Goal: Information Seeking & Learning: Stay updated

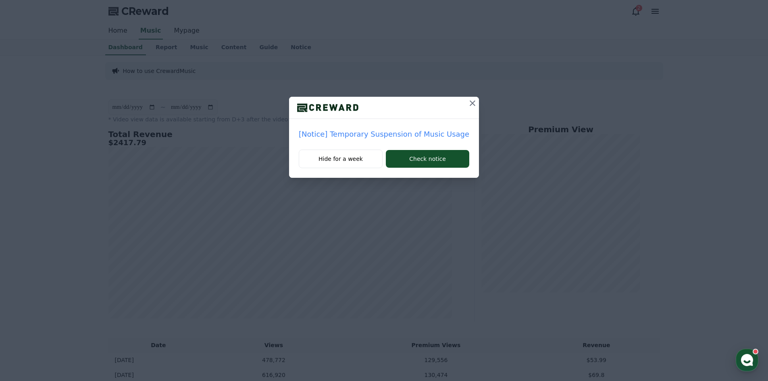
click at [373, 135] on p "[Notice] Temporary Suspension of Music Usage" at bounding box center [384, 134] width 171 height 11
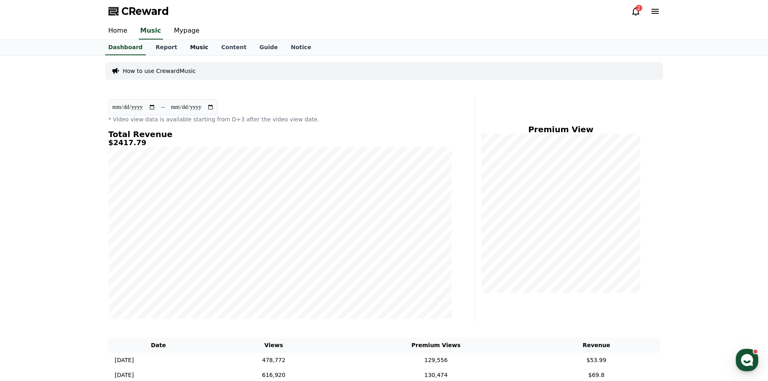
click at [191, 43] on link "Music" at bounding box center [198, 47] width 31 height 15
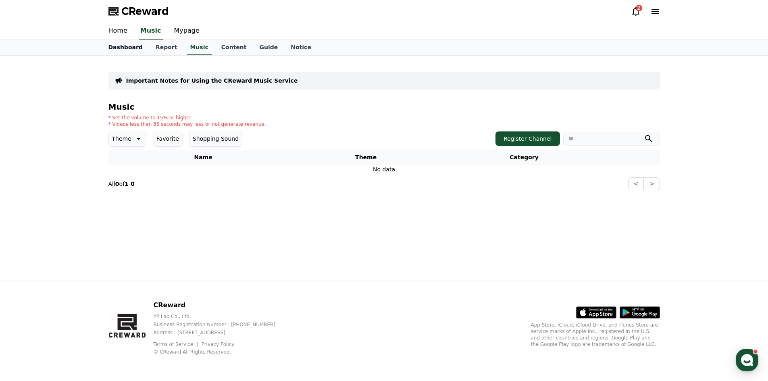
click at [129, 48] on link "Dashboard" at bounding box center [125, 47] width 47 height 15
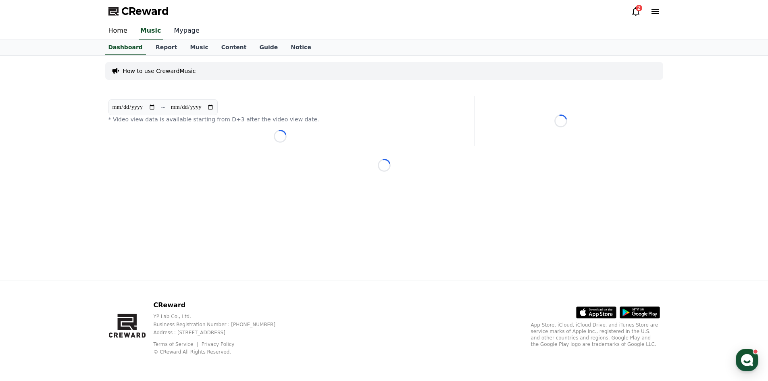
click at [187, 30] on link "Mypage" at bounding box center [187, 31] width 38 height 17
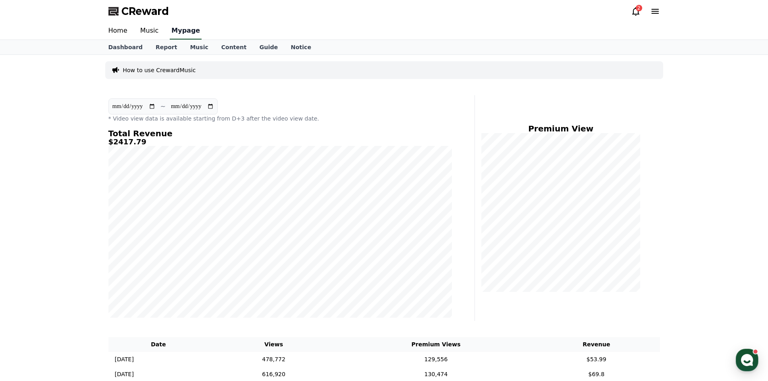
select select "**********"
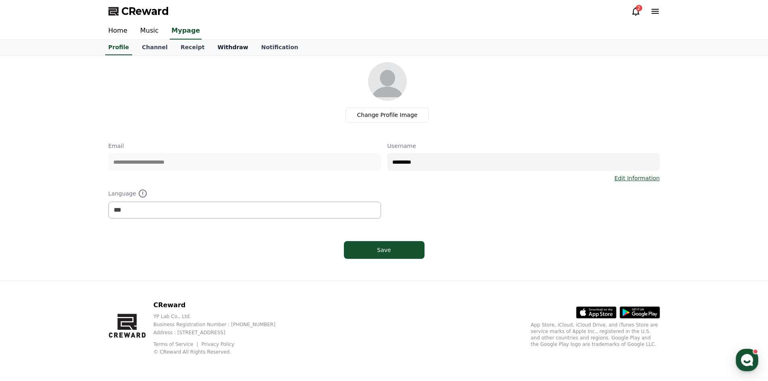
click at [212, 45] on link "Withdraw" at bounding box center [233, 47] width 44 height 15
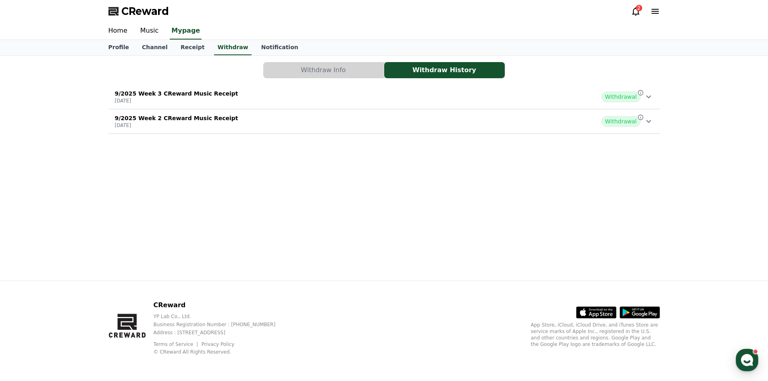
click at [293, 67] on button "Withdraw Info" at bounding box center [323, 70] width 121 height 16
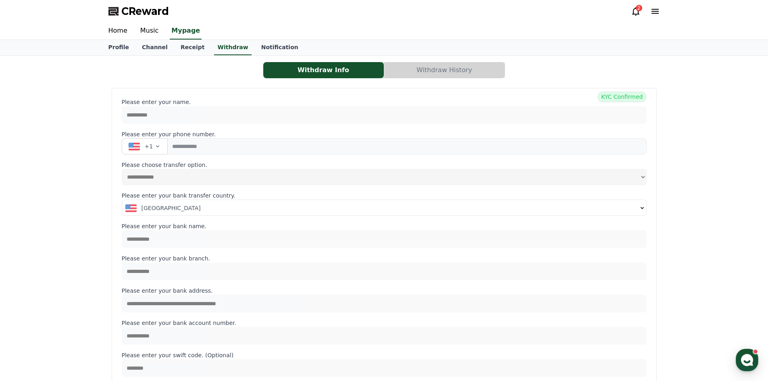
click at [470, 68] on button "Withdraw History" at bounding box center [444, 70] width 121 height 16
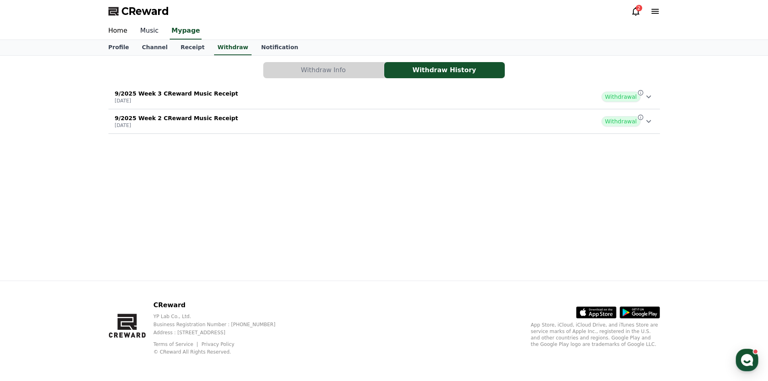
click at [149, 35] on link "Music" at bounding box center [149, 31] width 31 height 17
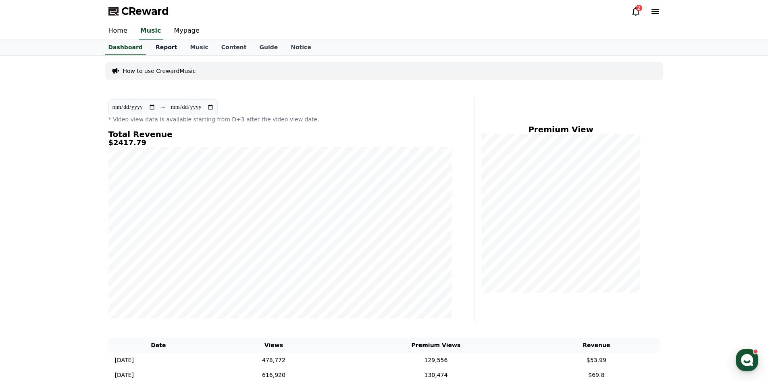
click at [159, 50] on link "Report" at bounding box center [166, 47] width 35 height 15
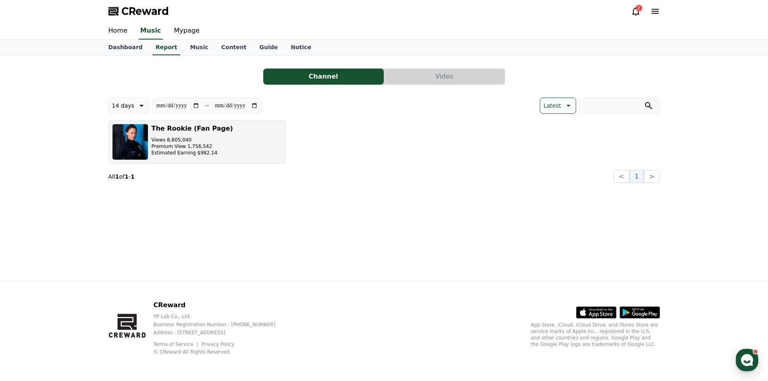
click at [206, 147] on p "Premium View 1,756,542" at bounding box center [192, 146] width 81 height 6
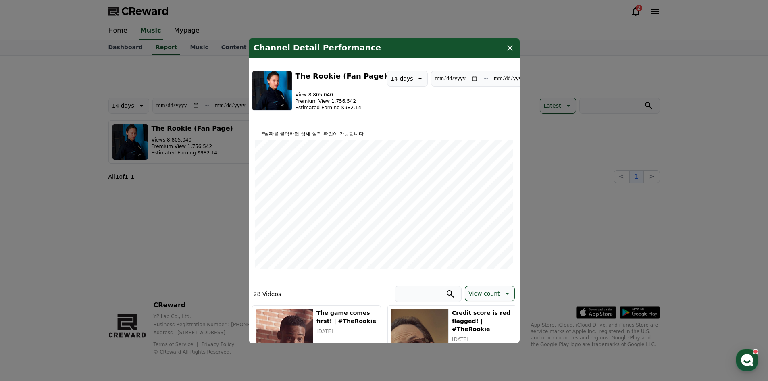
click at [196, 135] on button "close modal" at bounding box center [384, 190] width 768 height 381
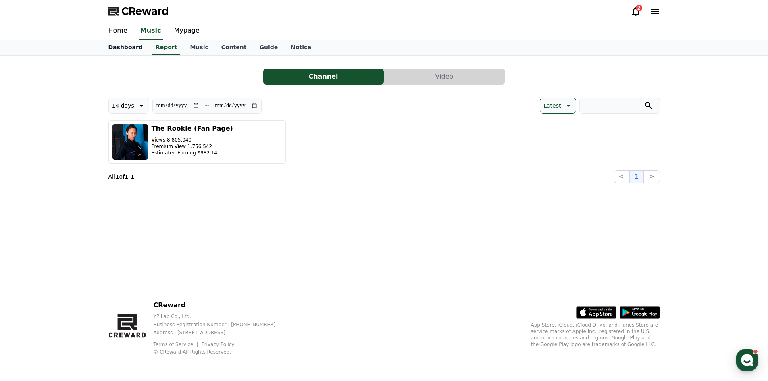
click at [127, 49] on link "Dashboard" at bounding box center [125, 47] width 47 height 15
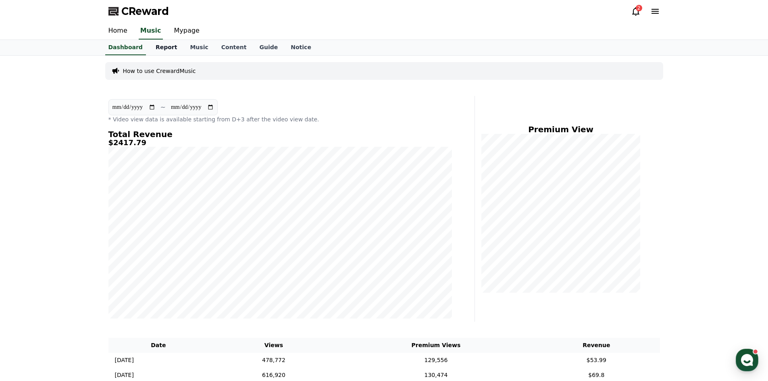
click at [159, 50] on link "Report" at bounding box center [166, 47] width 35 height 15
click at [195, 49] on link "Music" at bounding box center [198, 47] width 31 height 15
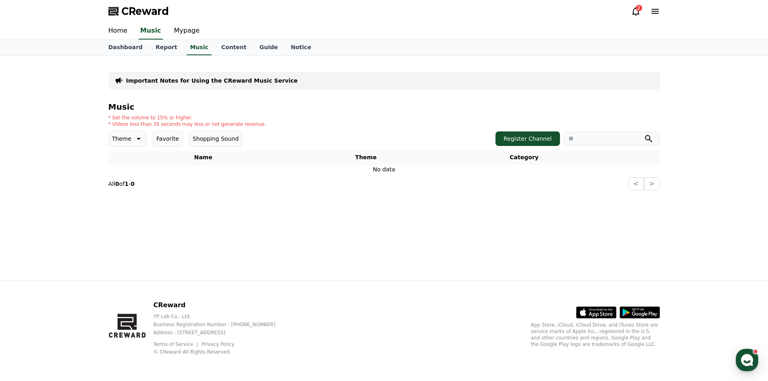
click at [640, 14] on icon at bounding box center [636, 11] width 10 height 10
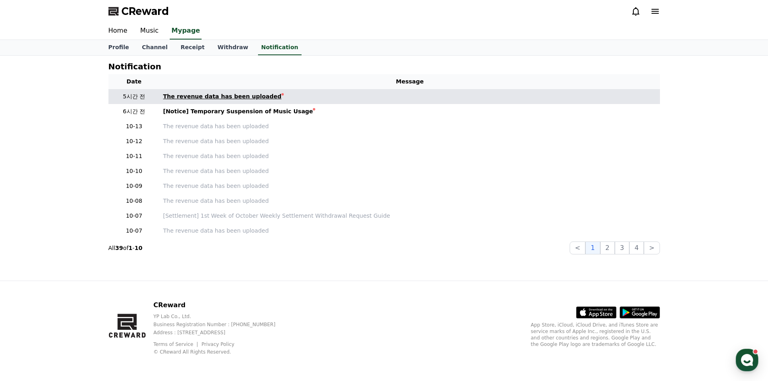
click at [250, 98] on div "The revenue data has been uploaded" at bounding box center [222, 96] width 119 height 8
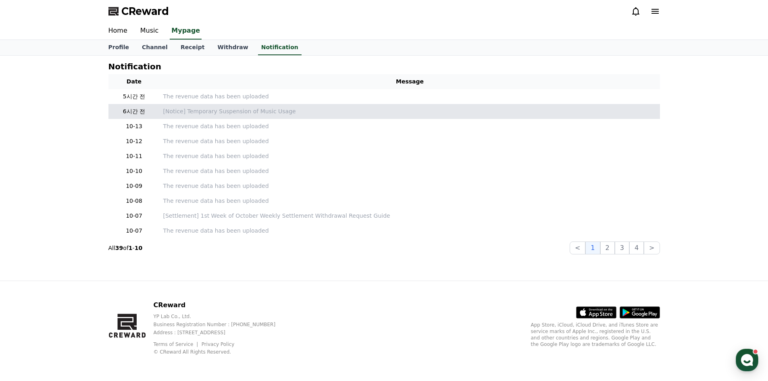
click at [248, 107] on td "[Notice] Temporary Suspension of Music Usage" at bounding box center [410, 111] width 500 height 15
click at [248, 110] on p "[Notice] Temporary Suspension of Music Usage" at bounding box center [409, 111] width 493 height 8
